Goal: Navigation & Orientation: Find specific page/section

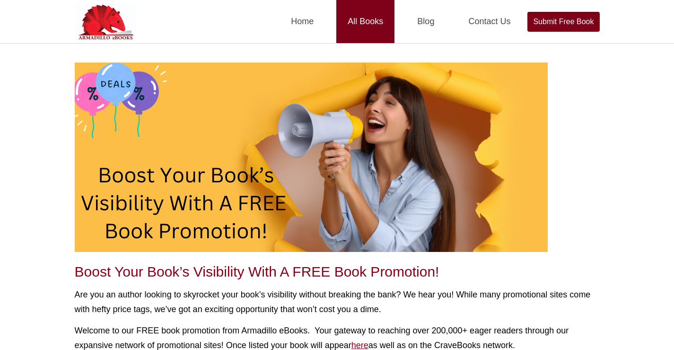
click at [376, 27] on link "All Books" at bounding box center [366, 21] width 58 height 43
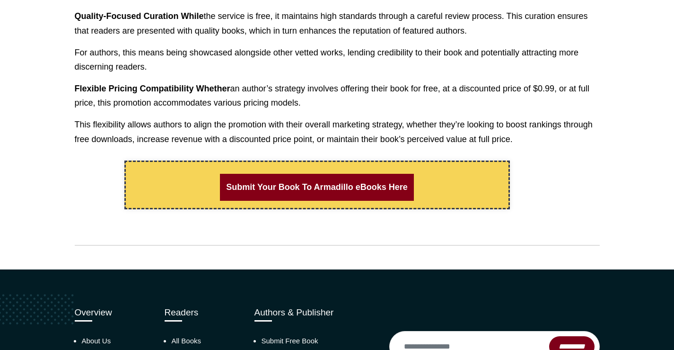
scroll to position [711, 0]
